Goal: Information Seeking & Learning: Learn about a topic

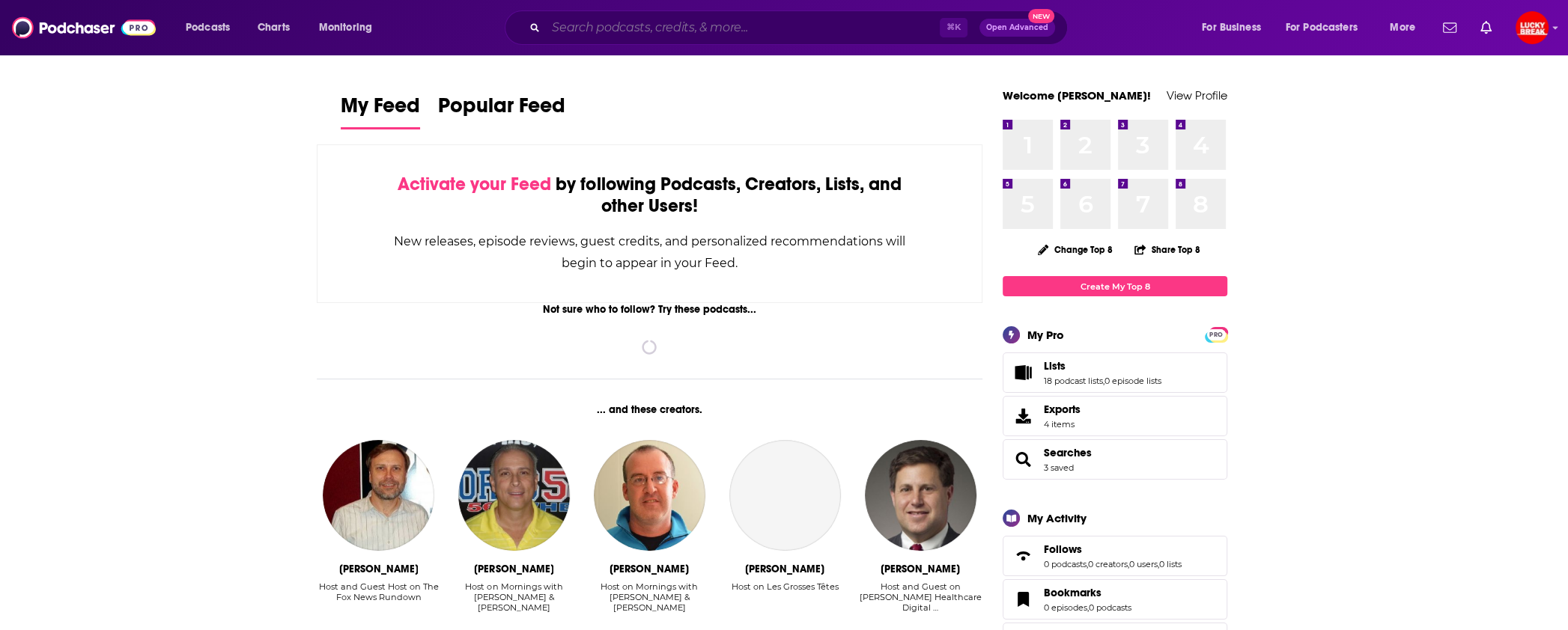
click at [656, 32] on input "Search podcasts, credits, & more..." at bounding box center [742, 28] width 394 height 24
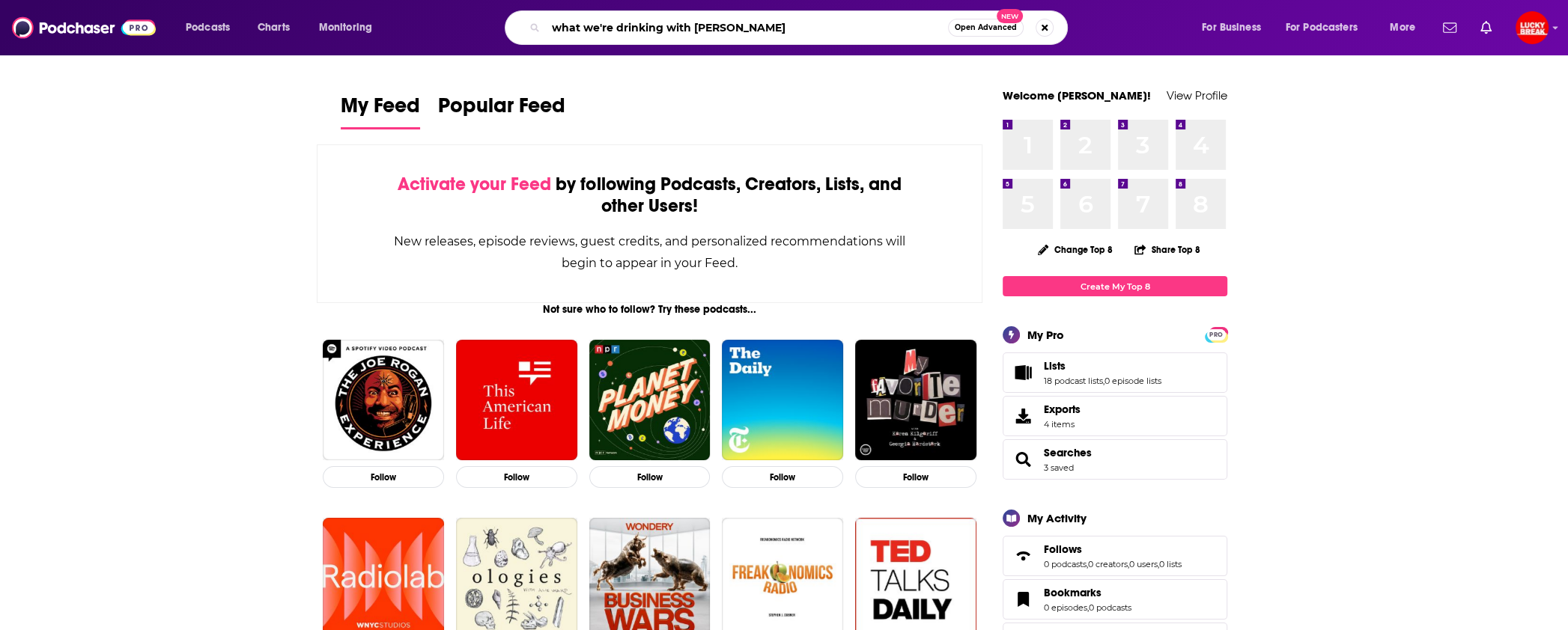
type input "what we're drinking with [PERSON_NAME]"
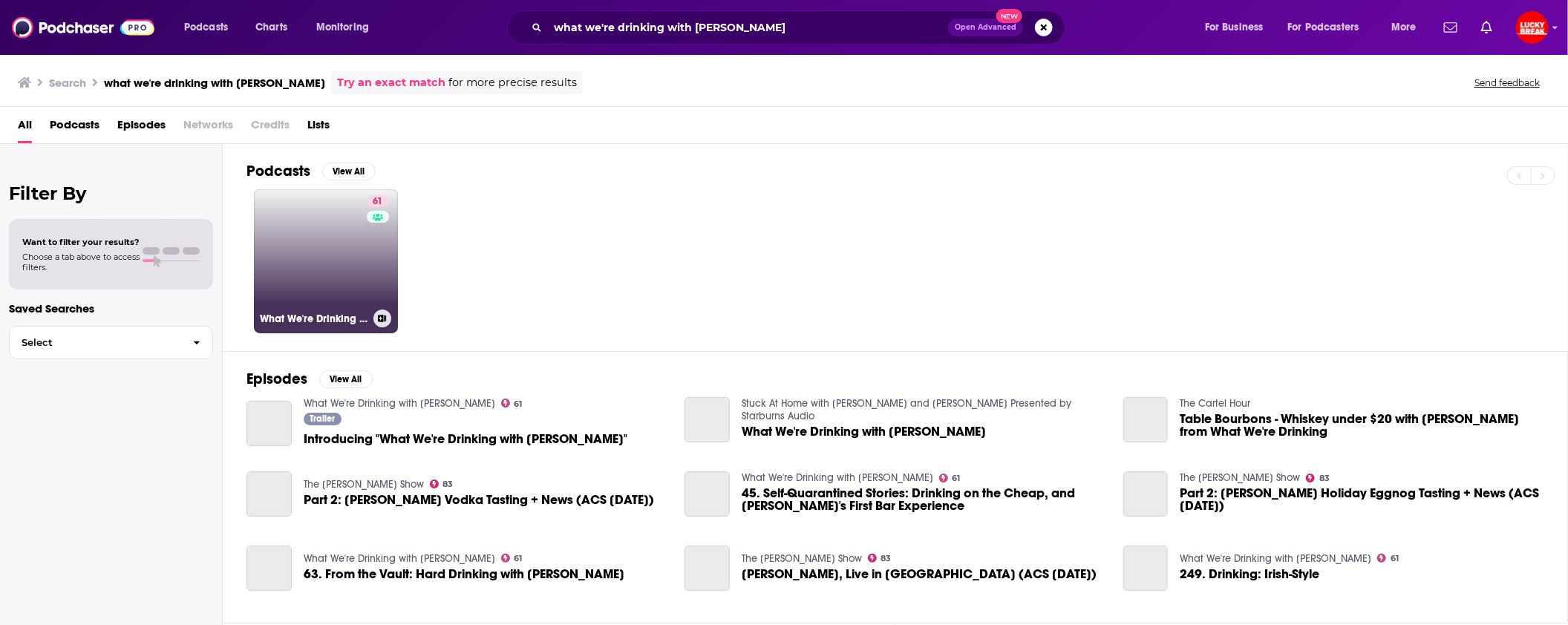
click at [337, 250] on link "61 What We're Drinking with [PERSON_NAME]" at bounding box center [326, 261] width 144 height 144
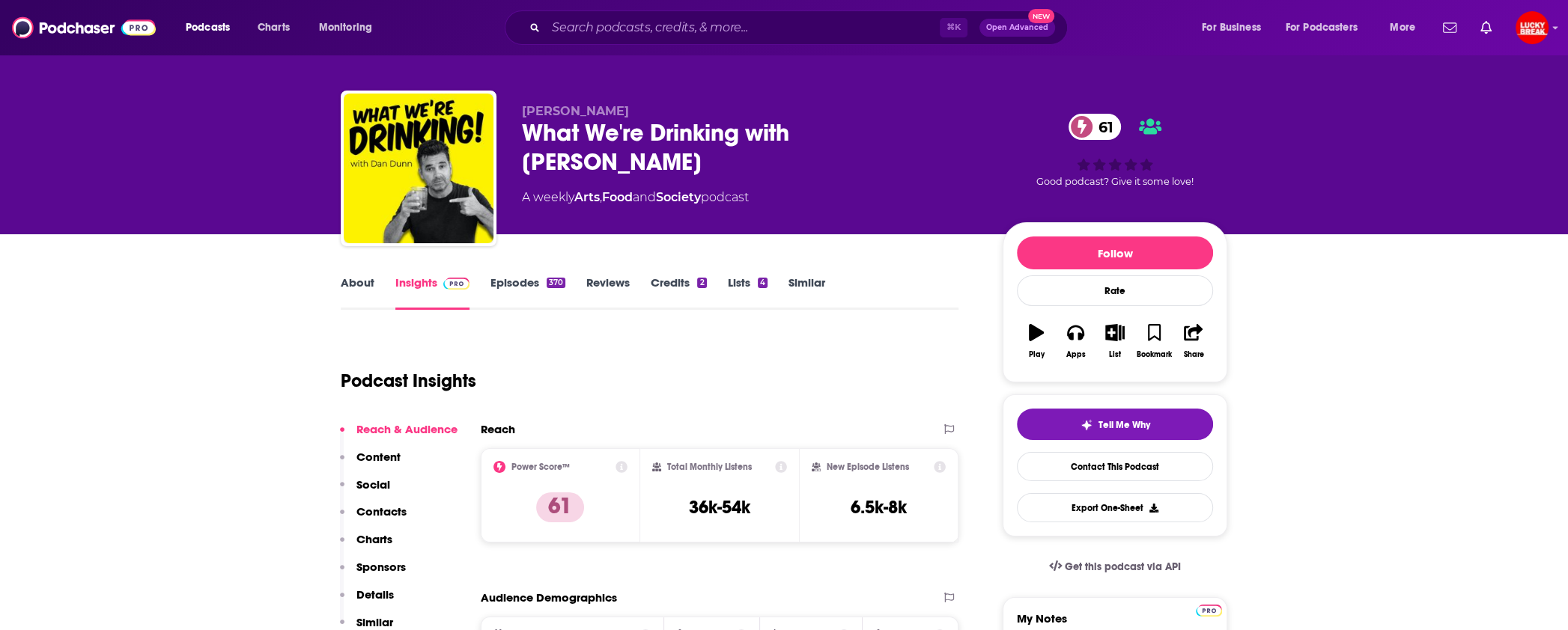
scroll to position [11, 0]
